Goal: Check status: Check status

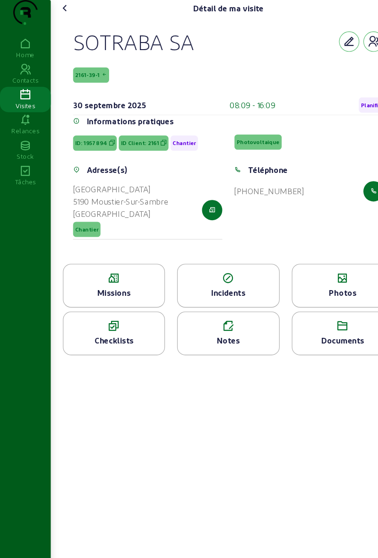
click at [63, 13] on icon at bounding box center [60, 7] width 11 height 11
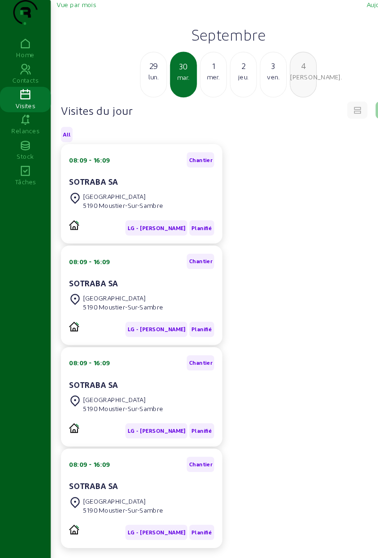
click at [145, 67] on div "29" at bounding box center [143, 61] width 24 height 11
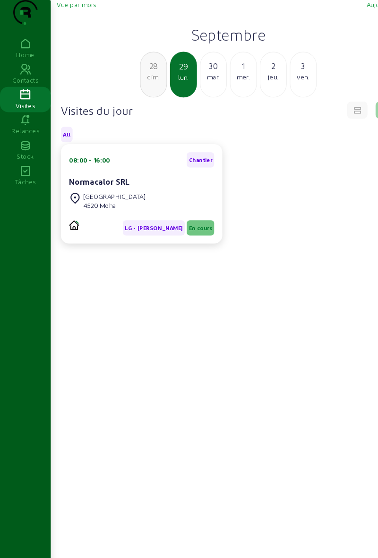
click at [196, 216] on span "En cours" at bounding box center [187, 212] width 22 height 7
click at [195, 216] on span "En cours" at bounding box center [187, 212] width 22 height 7
click at [180, 175] on div "Normacalor SRL" at bounding box center [131, 169] width 135 height 11
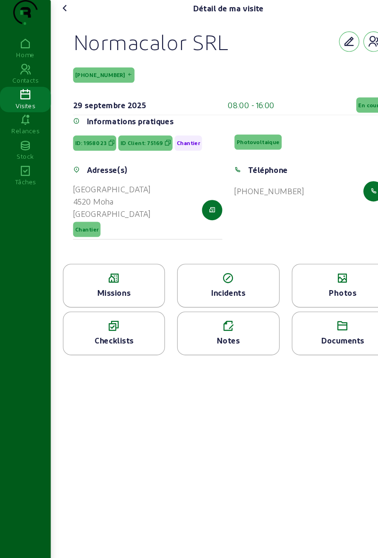
click at [340, 101] on span "En cours" at bounding box center [345, 98] width 22 height 7
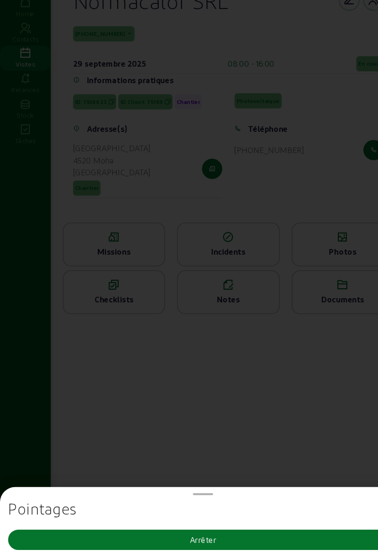
click at [219, 532] on button "Arrêter" at bounding box center [189, 541] width 363 height 19
